Goal: Information Seeking & Learning: Learn about a topic

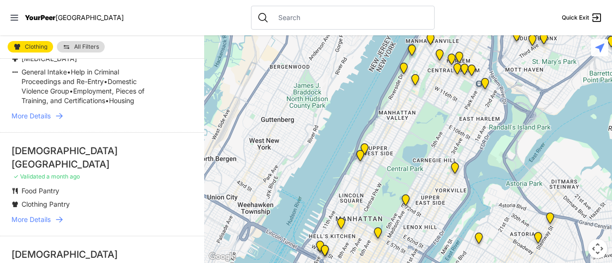
scroll to position [942, 0]
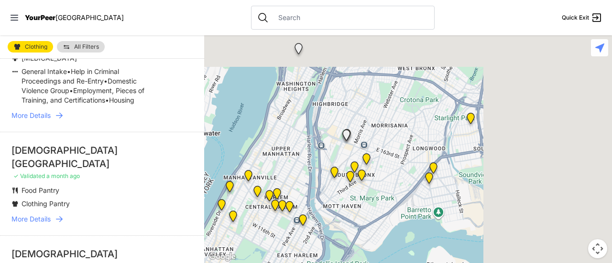
drag, startPoint x: 458, startPoint y: 86, endPoint x: 276, endPoint y: 222, distance: 227.8
click at [276, 222] on div at bounding box center [408, 149] width 408 height 228
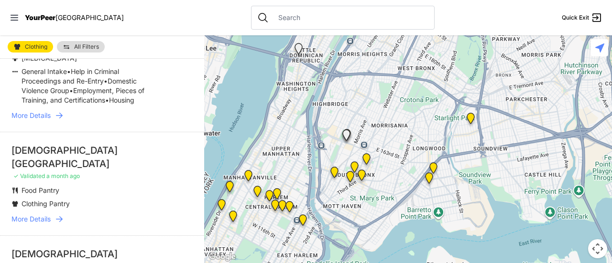
click at [468, 123] on img "East Tremont Head Start" at bounding box center [471, 120] width 12 height 15
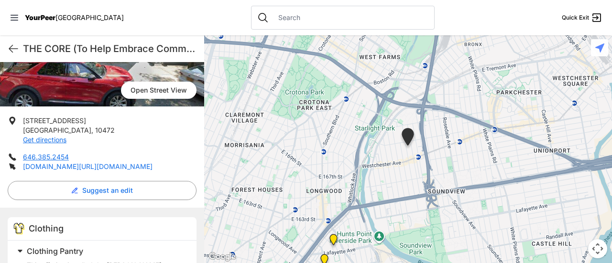
scroll to position [403, 0]
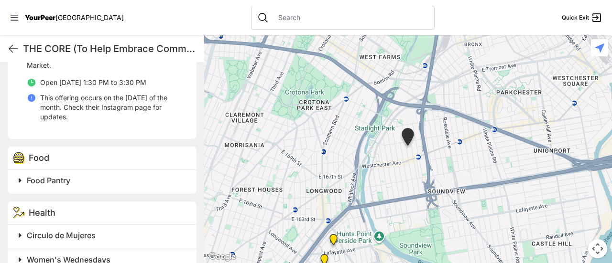
click at [335, 242] on img "Living Room 24-Hour Drop-In Center" at bounding box center [333, 241] width 12 height 15
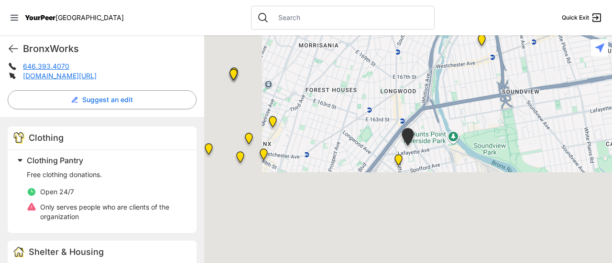
scroll to position [230, 0]
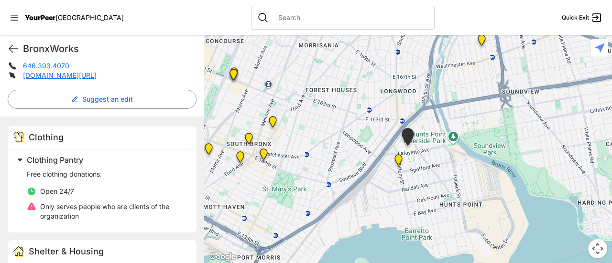
click at [263, 157] on img "The Bronx Pride Center" at bounding box center [264, 156] width 12 height 15
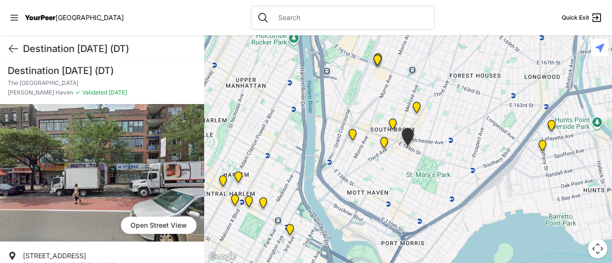
scroll to position [2, 0]
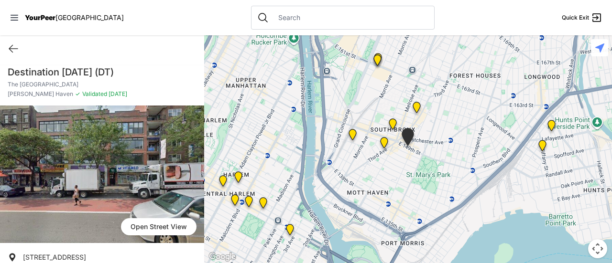
click at [417, 110] on img "Bronx Youth Center (BYC)" at bounding box center [417, 109] width 12 height 15
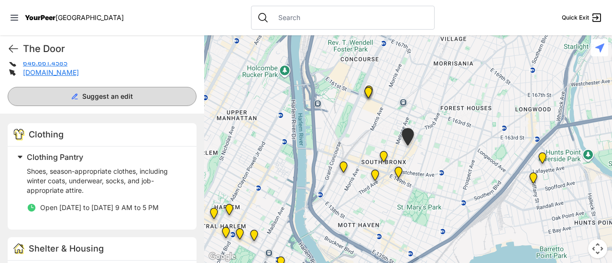
scroll to position [233, 0]
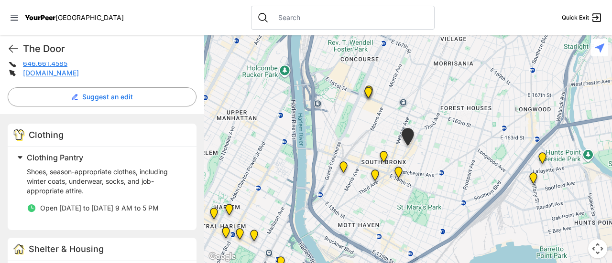
click at [383, 157] on img "The Bronx" at bounding box center [384, 158] width 12 height 15
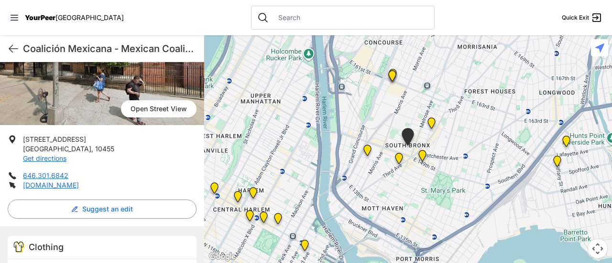
scroll to position [163, 0]
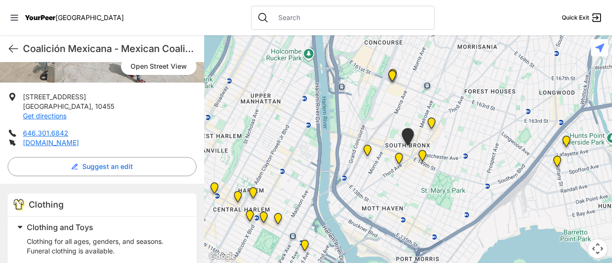
click at [398, 158] on img at bounding box center [399, 160] width 12 height 15
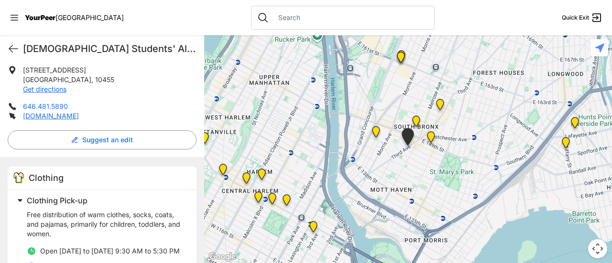
scroll to position [194, 0]
click at [372, 133] on img "Harm Reduction Center" at bounding box center [376, 133] width 12 height 15
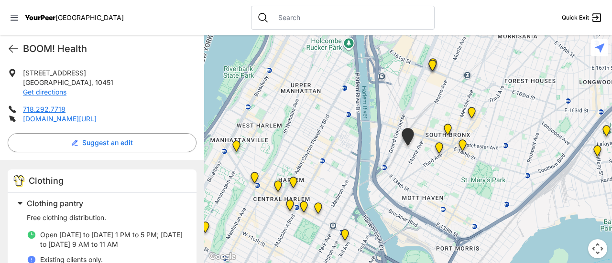
scroll to position [186, 0]
click at [431, 65] on img "South Bronx NeON Works" at bounding box center [432, 67] width 12 height 15
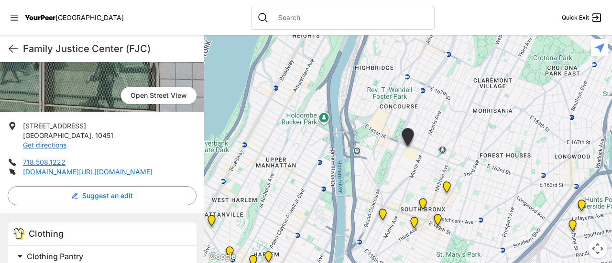
scroll to position [135, 0]
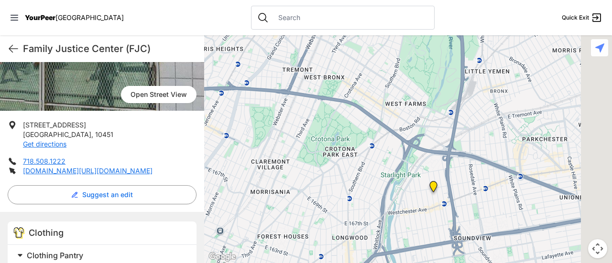
drag, startPoint x: 524, startPoint y: 94, endPoint x: 289, endPoint y: 178, distance: 249.8
click at [289, 178] on div at bounding box center [408, 149] width 408 height 228
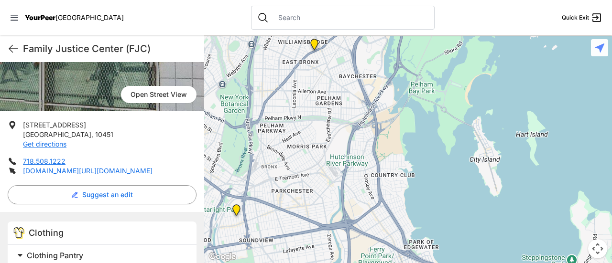
drag, startPoint x: 464, startPoint y: 113, endPoint x: 329, endPoint y: 198, distance: 159.3
click at [329, 198] on div at bounding box center [408, 149] width 408 height 228
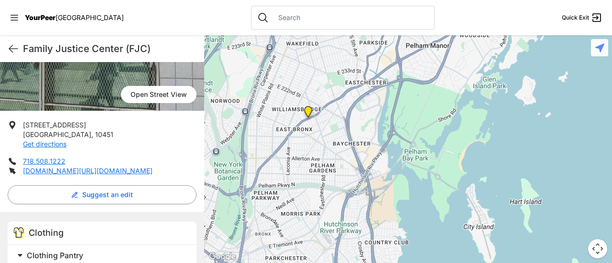
click at [309, 112] on img at bounding box center [308, 113] width 12 height 15
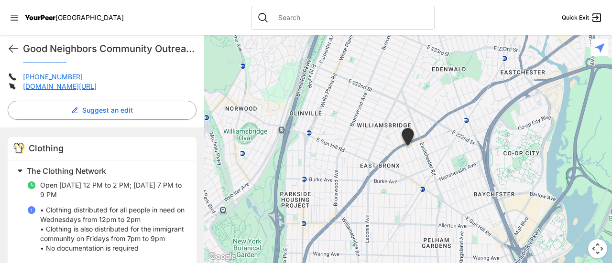
scroll to position [235, 0]
